Goal: Task Accomplishment & Management: Manage account settings

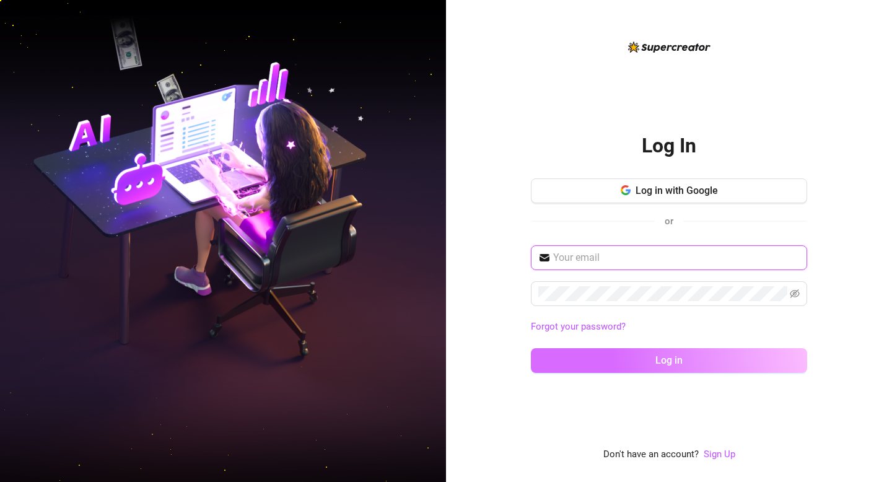
type input "[EMAIL_ADDRESS][DOMAIN_NAME]"
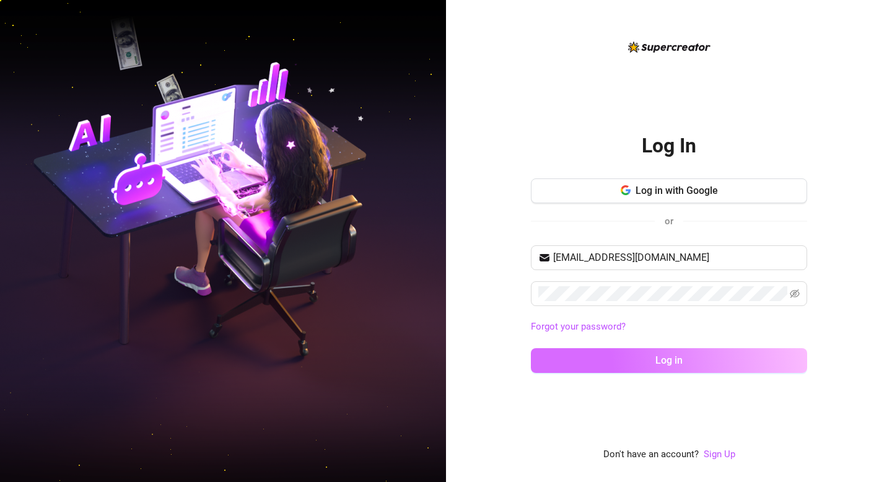
click at [635, 363] on button "Log in" at bounding box center [669, 360] width 276 height 25
